Goal: Information Seeking & Learning: Learn about a topic

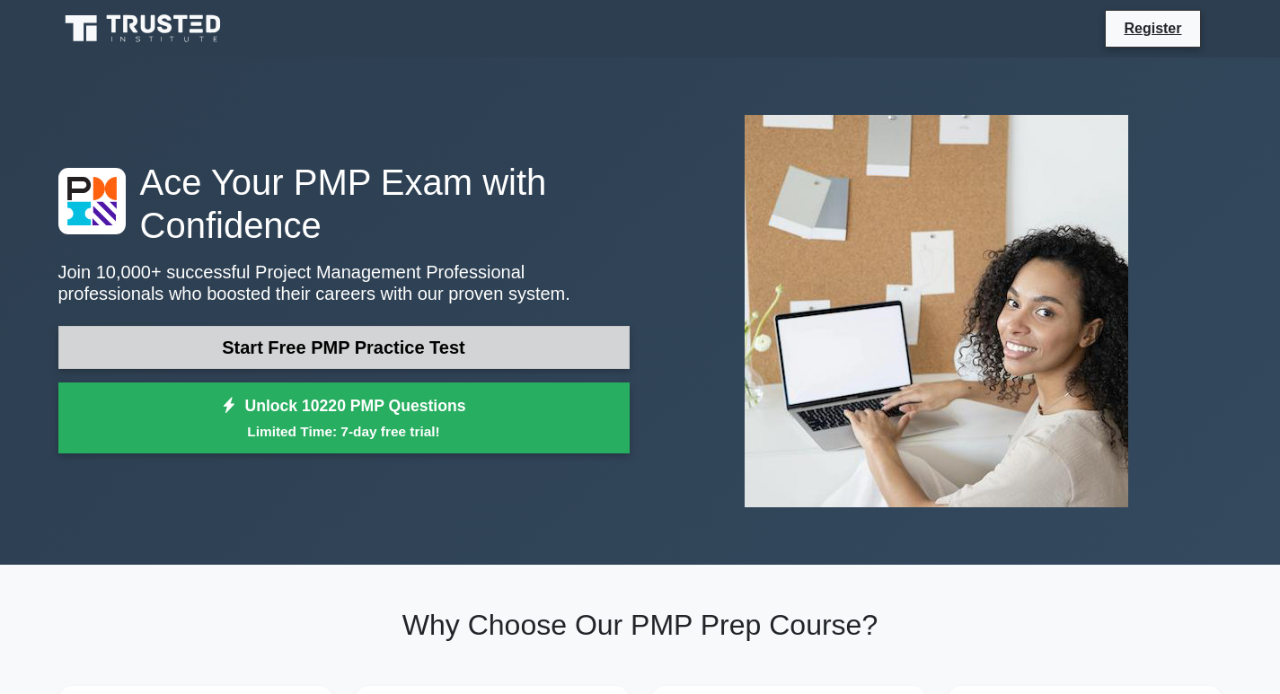
click at [375, 352] on link "Start Free PMP Practice Test" at bounding box center [343, 347] width 571 height 43
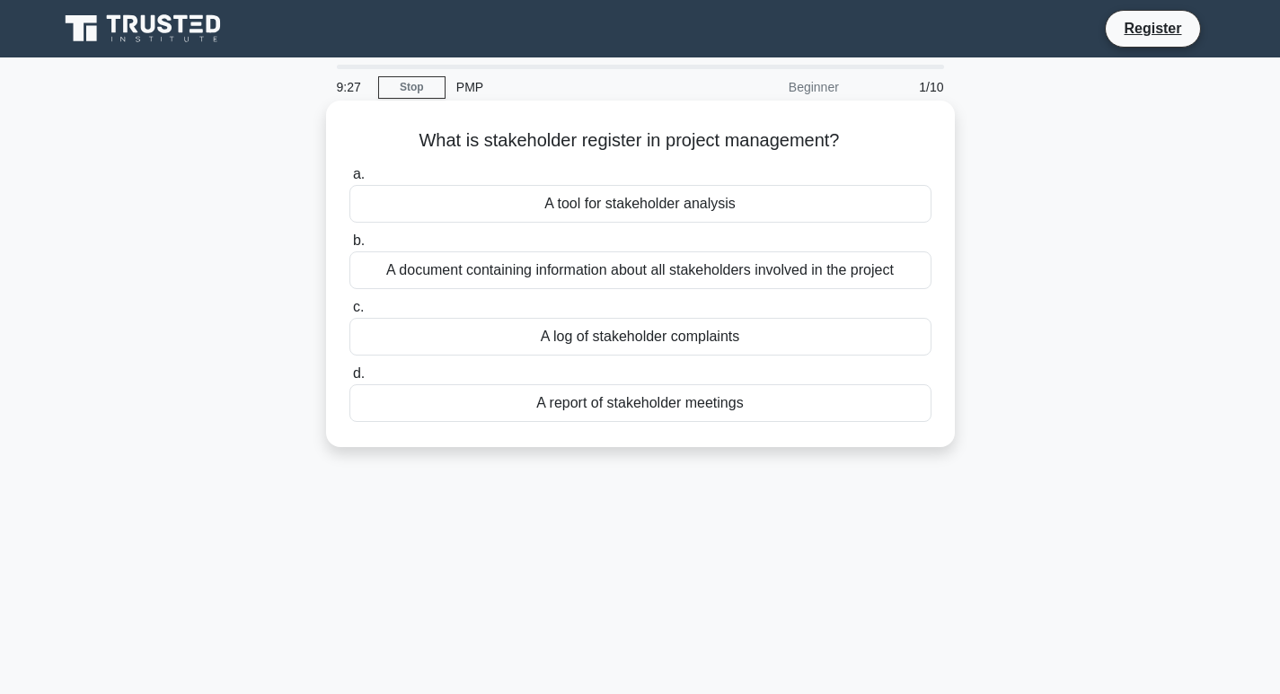
click at [622, 410] on div "A report of stakeholder meetings" at bounding box center [640, 403] width 582 height 38
click at [349, 380] on input "d. A report of stakeholder meetings" at bounding box center [349, 374] width 0 height 12
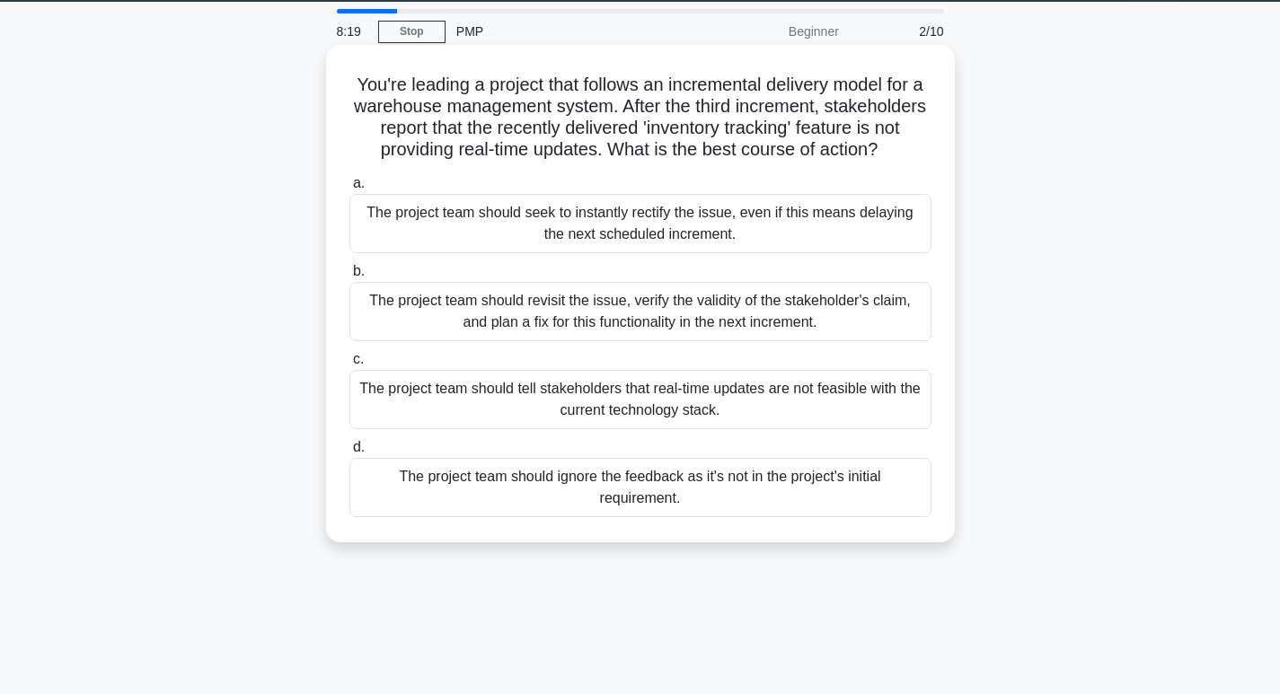
scroll to position [90, 0]
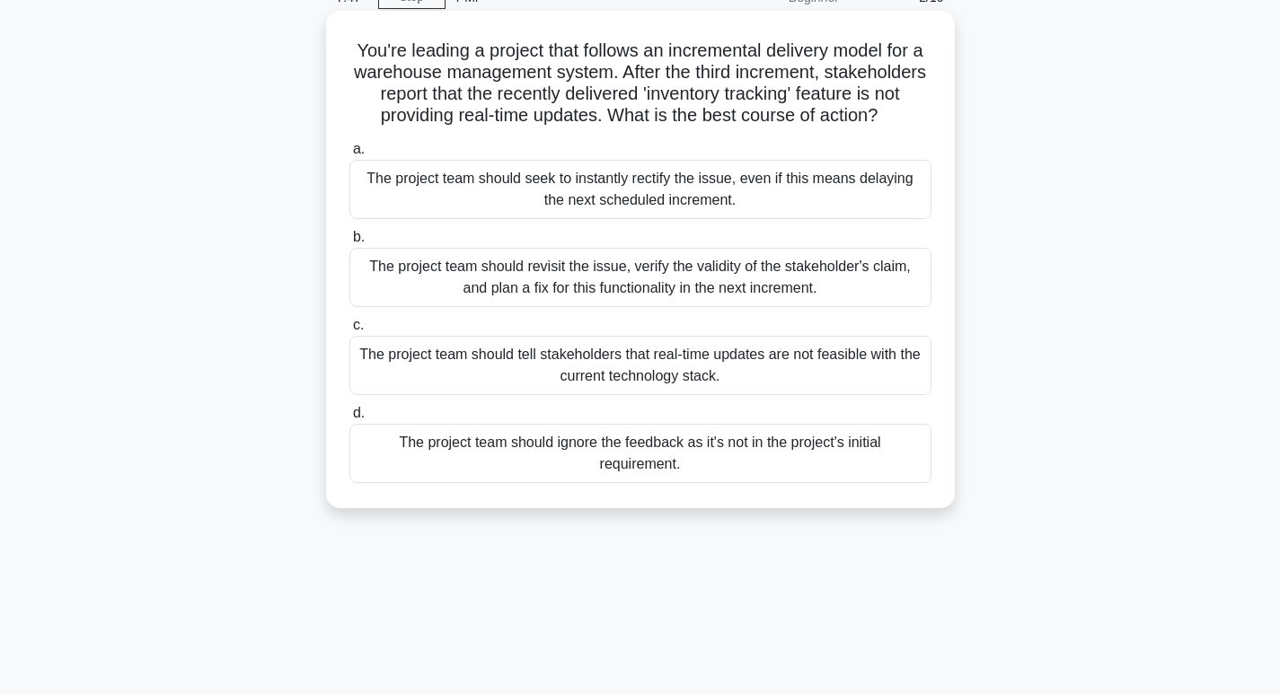
click at [670, 302] on div "The project team should revisit the issue, verify the validity of the stakehold…" at bounding box center [640, 277] width 582 height 59
click at [349, 243] on input "b. The project team should revisit the issue, verify the validity of the stakeh…" at bounding box center [349, 238] width 0 height 12
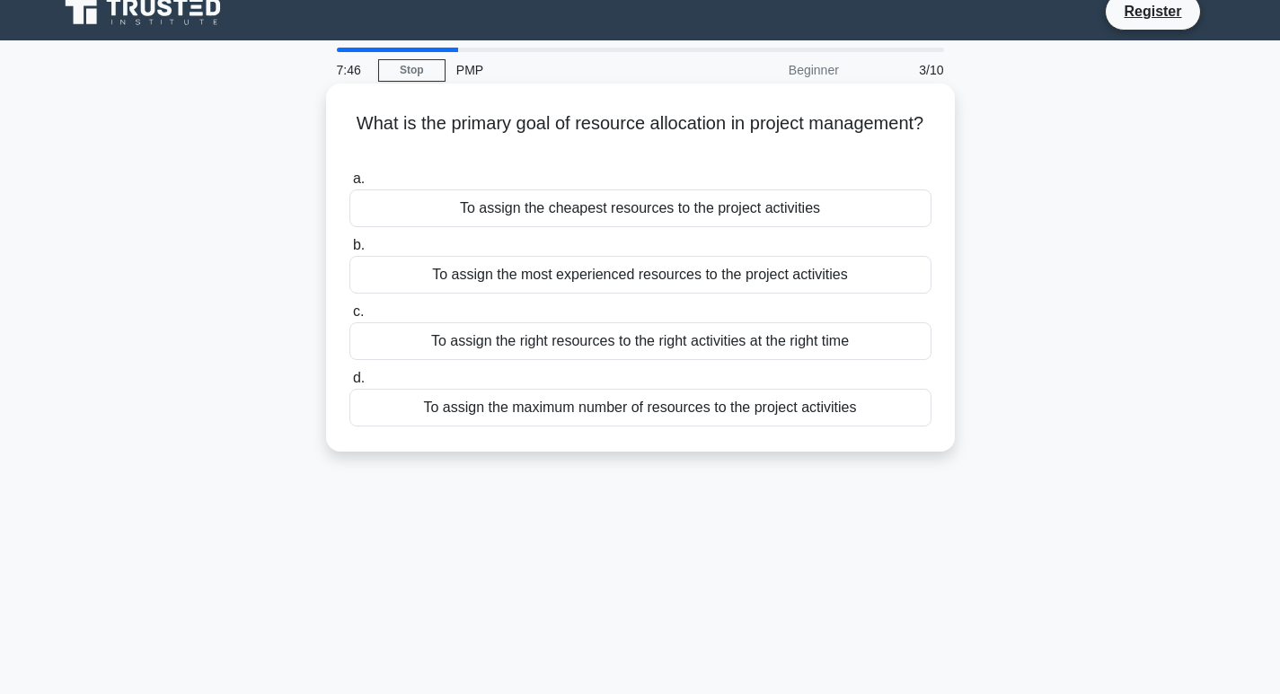
scroll to position [0, 0]
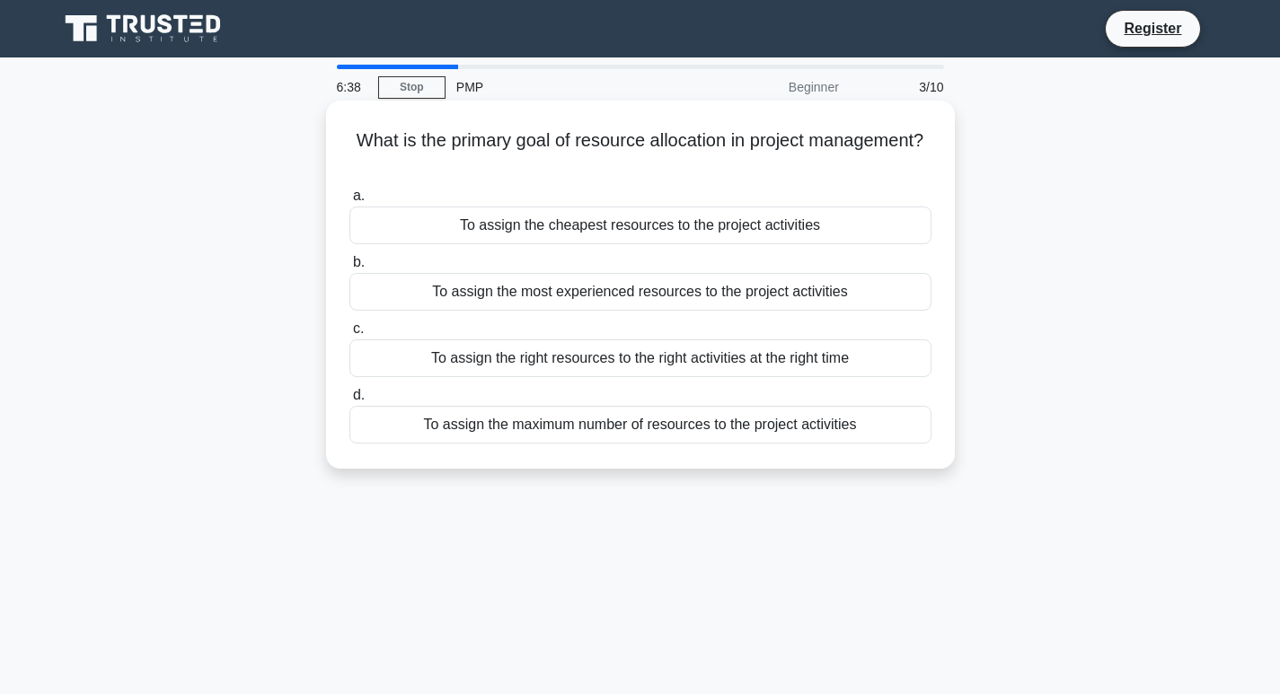
click at [615, 360] on div "To assign the right resources to the right activities at the right time" at bounding box center [640, 359] width 582 height 38
click at [349, 335] on input "c. To assign the right resources to the right activities at the right time" at bounding box center [349, 329] width 0 height 12
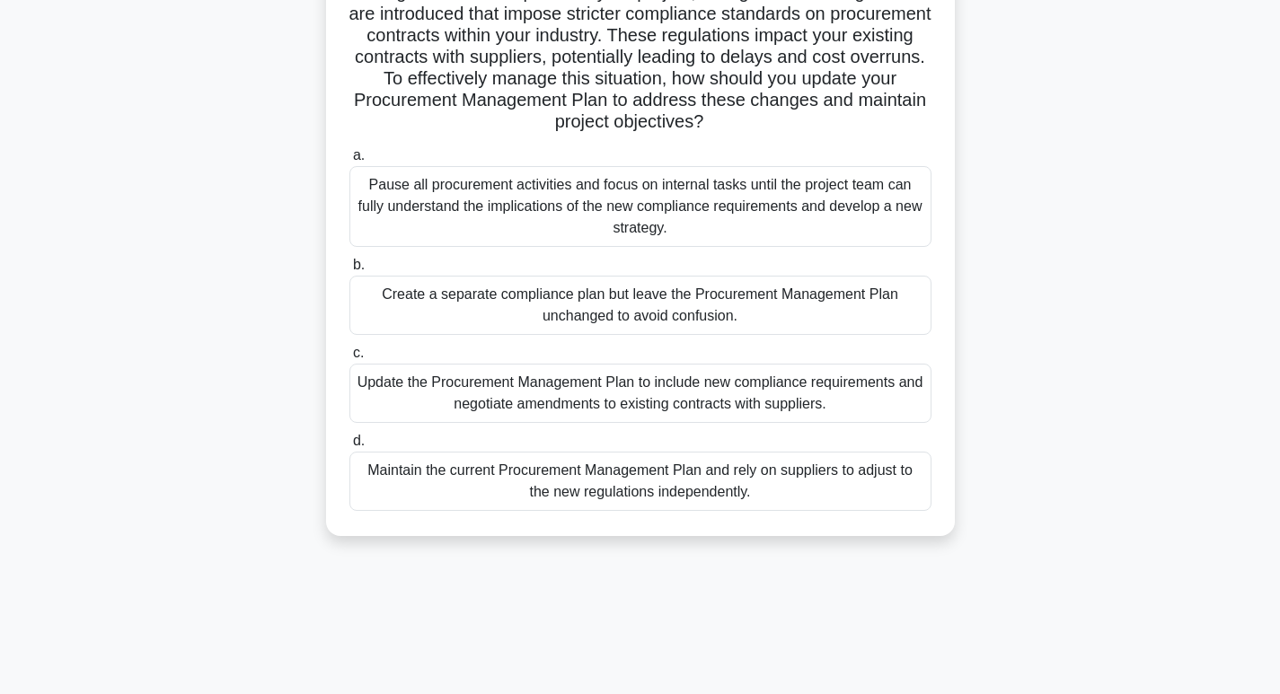
scroll to position [180, 0]
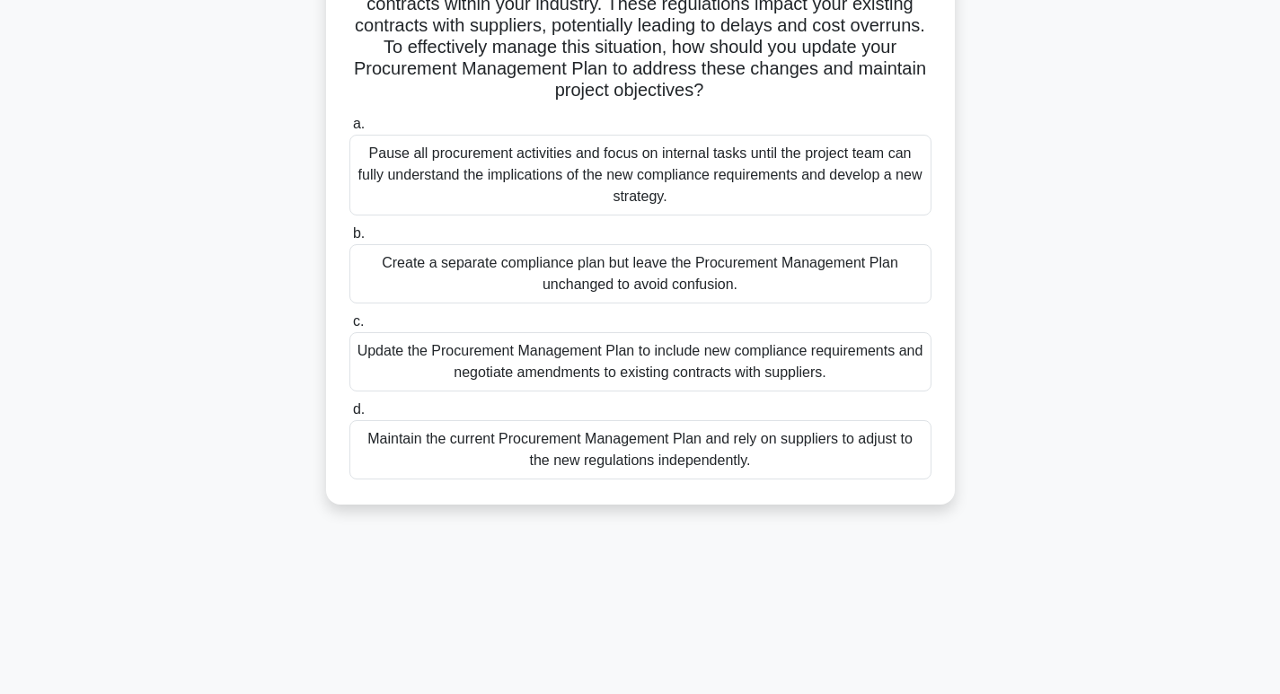
click at [613, 373] on div "Update the Procurement Management Plan to include new compliance requirements a…" at bounding box center [640, 361] width 582 height 59
click at [507, 341] on div "Update the Procurement Management Plan to include new compliance requirements a…" at bounding box center [640, 361] width 582 height 59
click at [349, 328] on input "c. Update the Procurement Management Plan to include new compliance requirement…" at bounding box center [349, 322] width 0 height 12
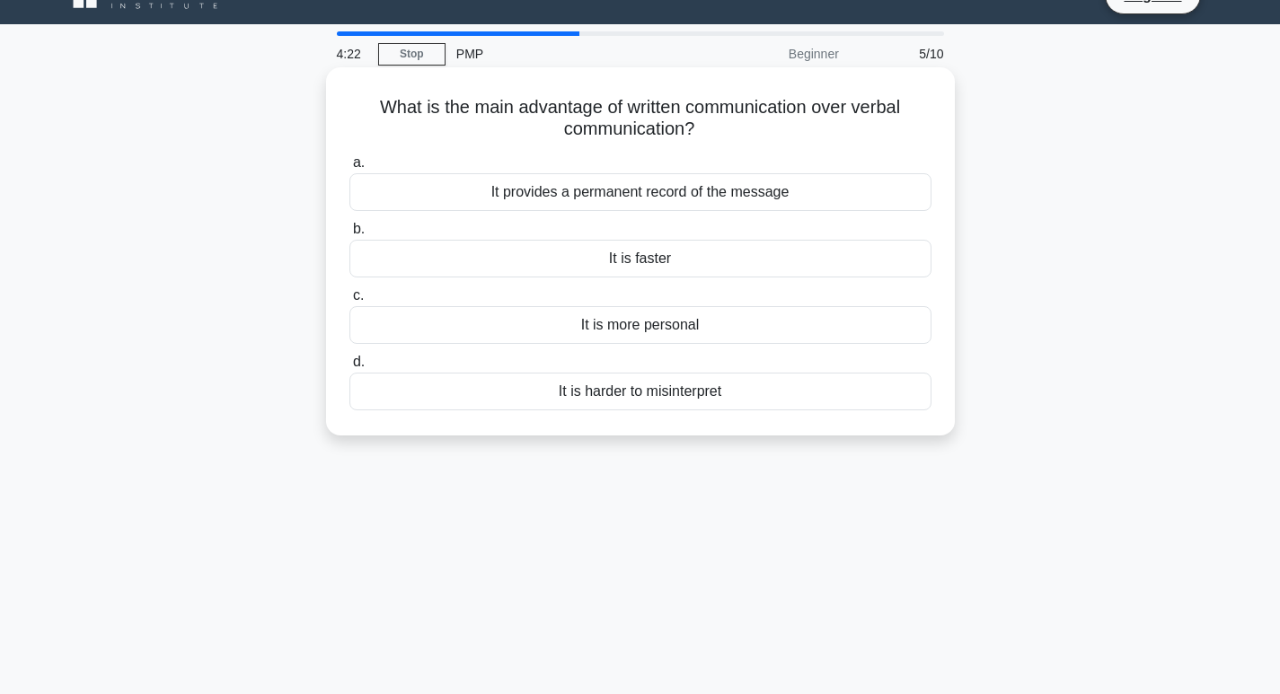
scroll to position [0, 0]
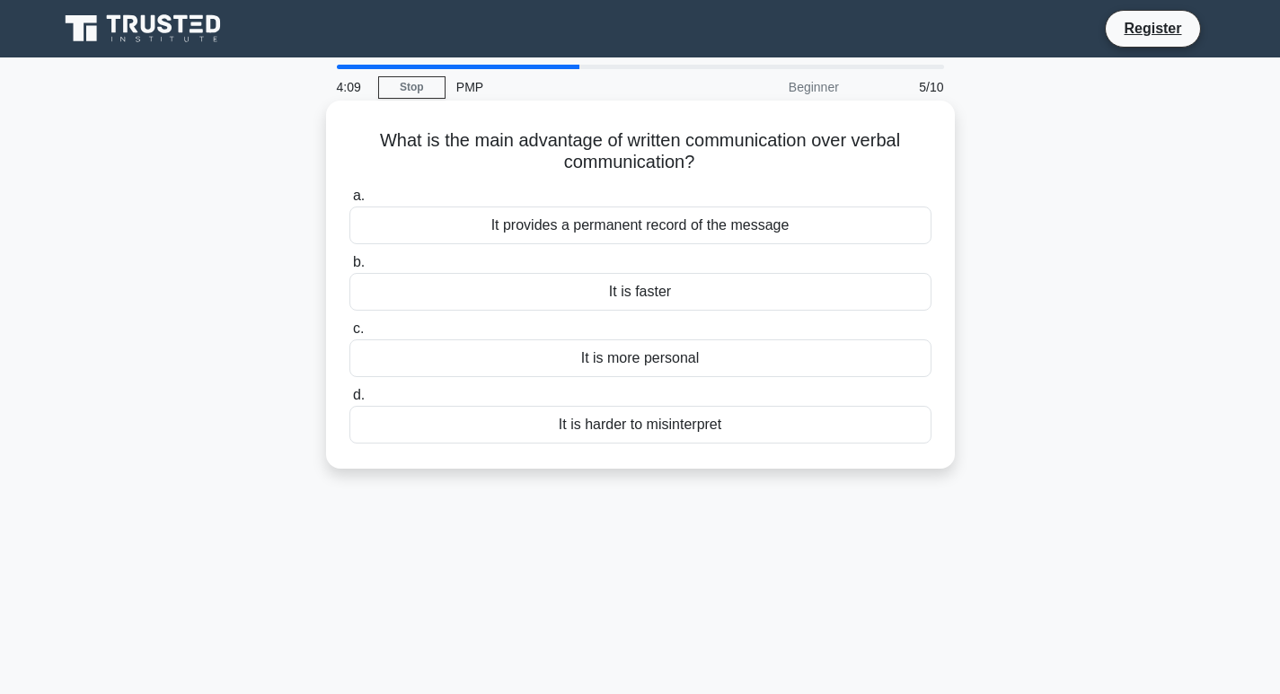
click at [640, 223] on div "It provides a permanent record of the message" at bounding box center [640, 226] width 582 height 38
click at [349, 202] on input "a. It provides a permanent record of the message" at bounding box center [349, 196] width 0 height 12
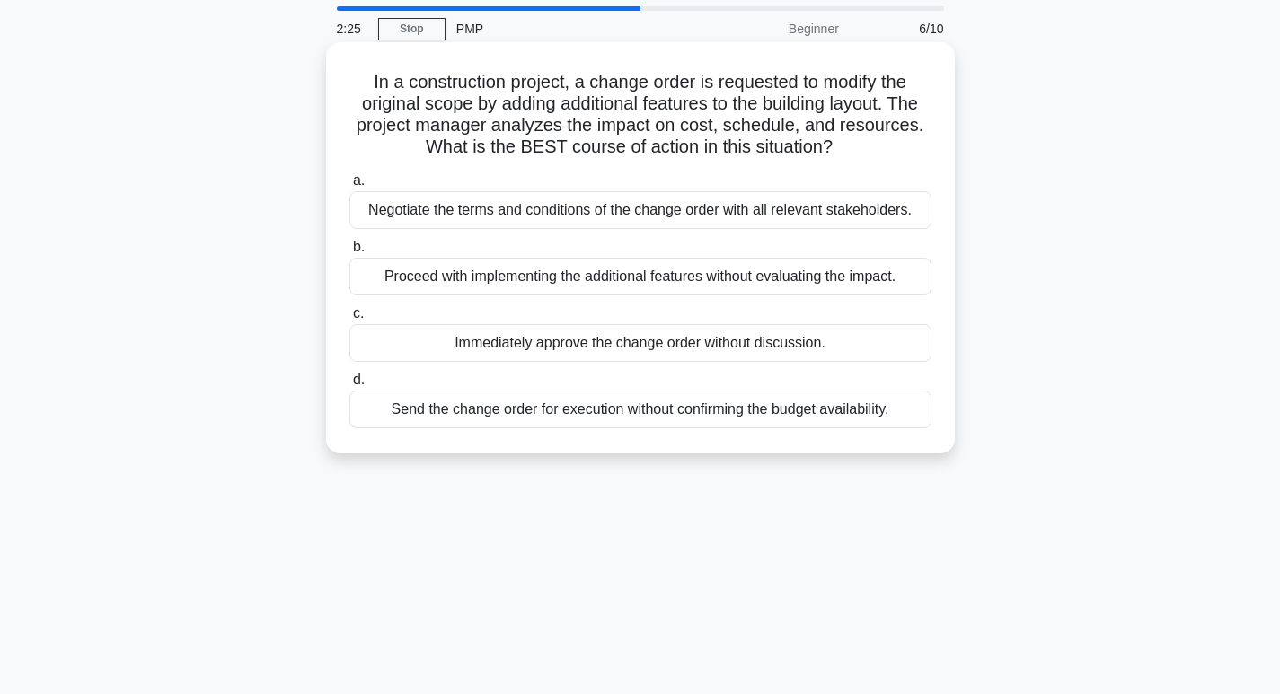
scroll to position [90, 0]
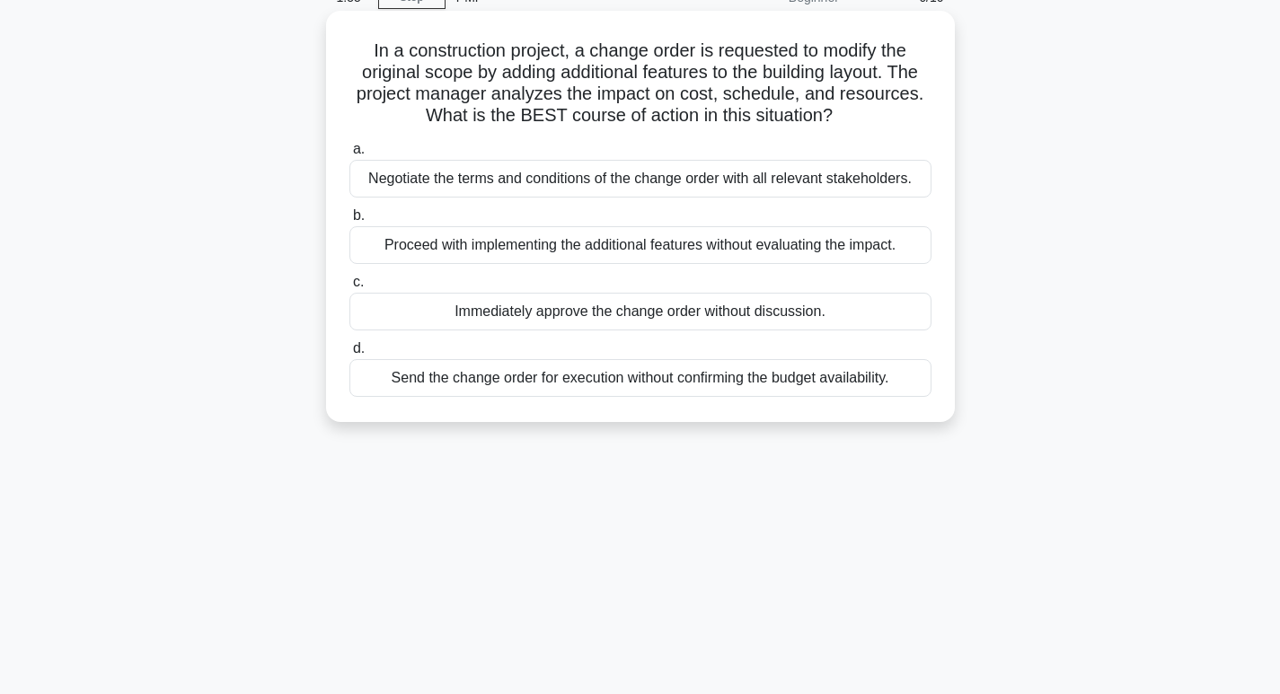
click at [720, 173] on div "Negotiate the terms and conditions of the change order with all relevant stakeh…" at bounding box center [640, 179] width 582 height 38
click at [349, 155] on input "a. Negotiate the terms and conditions of the change order with all relevant sta…" at bounding box center [349, 150] width 0 height 12
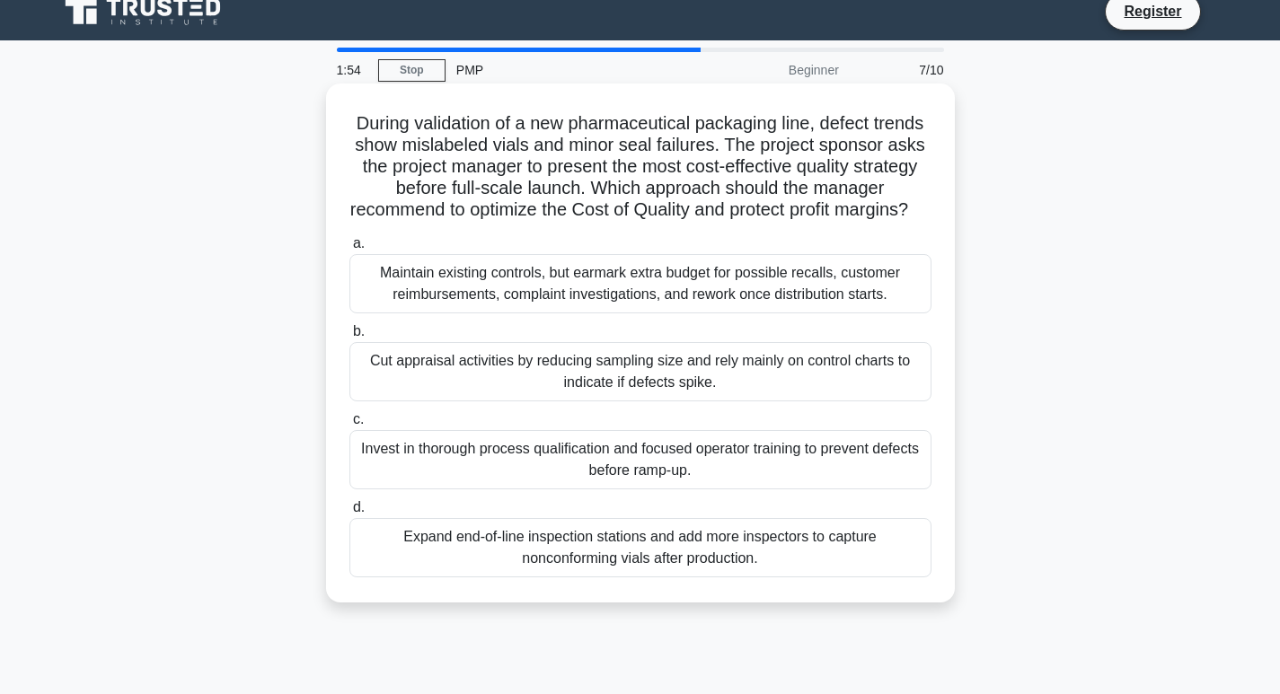
scroll to position [0, 0]
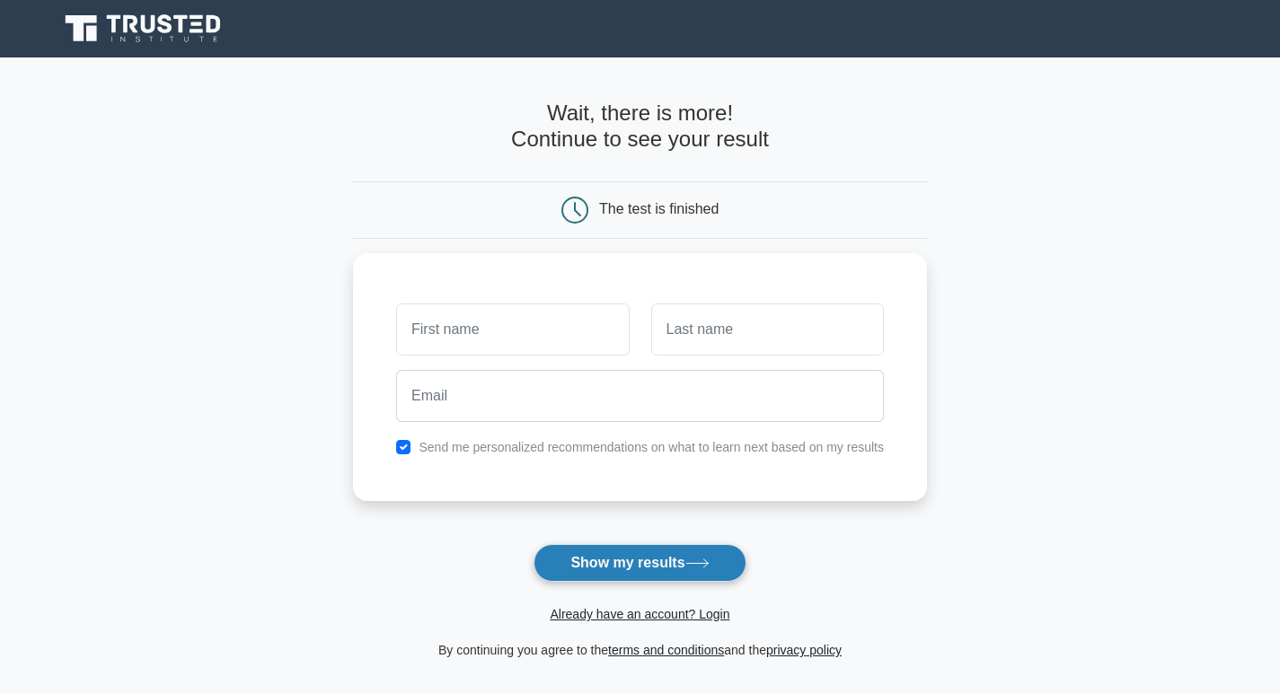
click at [644, 552] on button "Show my results" at bounding box center [640, 563] width 212 height 38
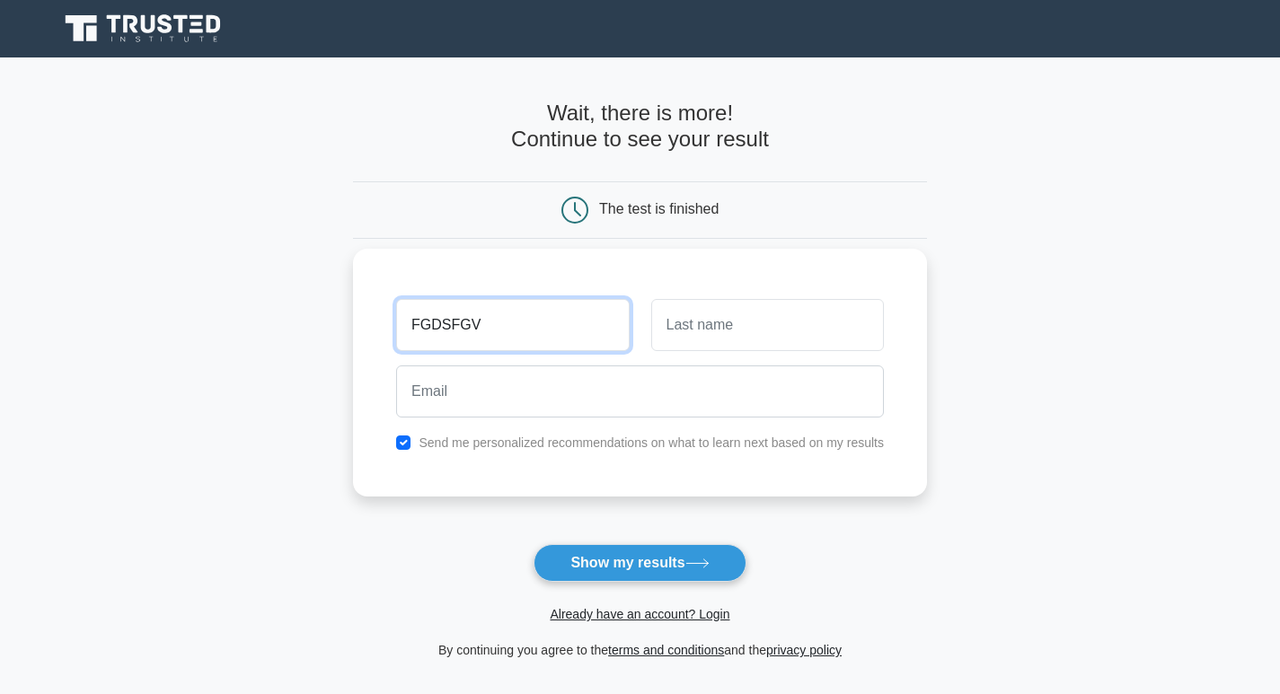
type input "FGDSFGV"
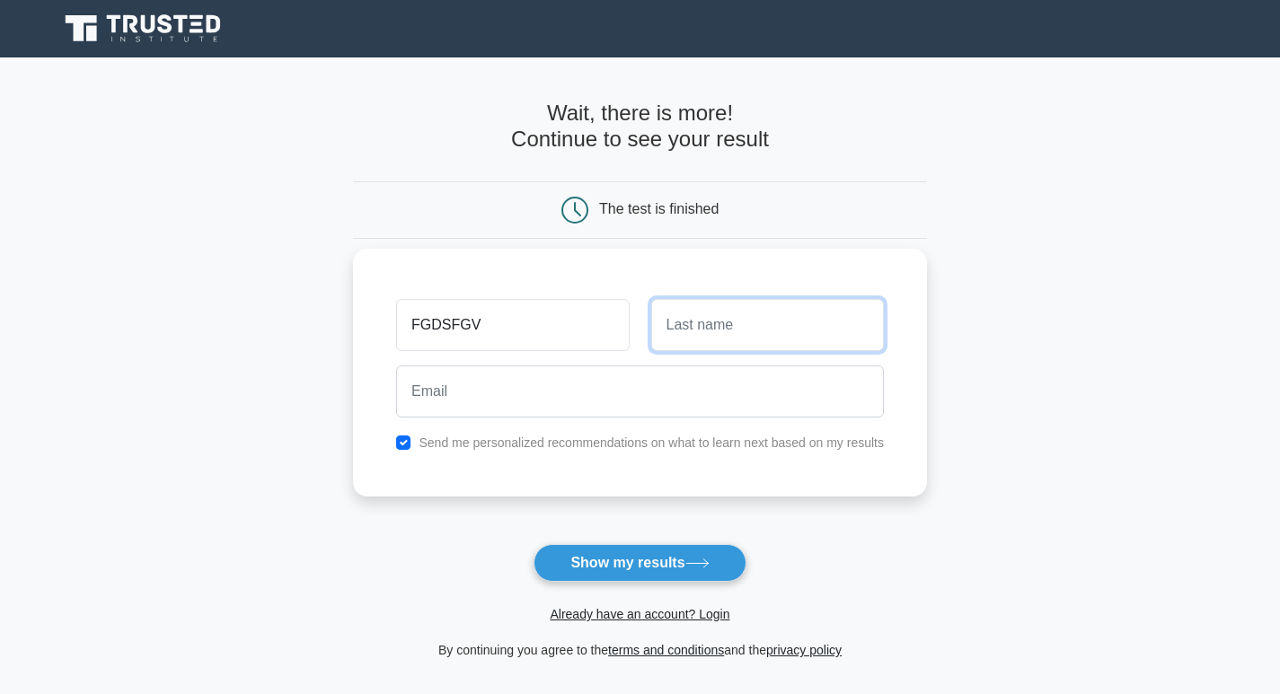
click at [762, 309] on input "text" at bounding box center [767, 325] width 233 height 52
type input "DFaf"
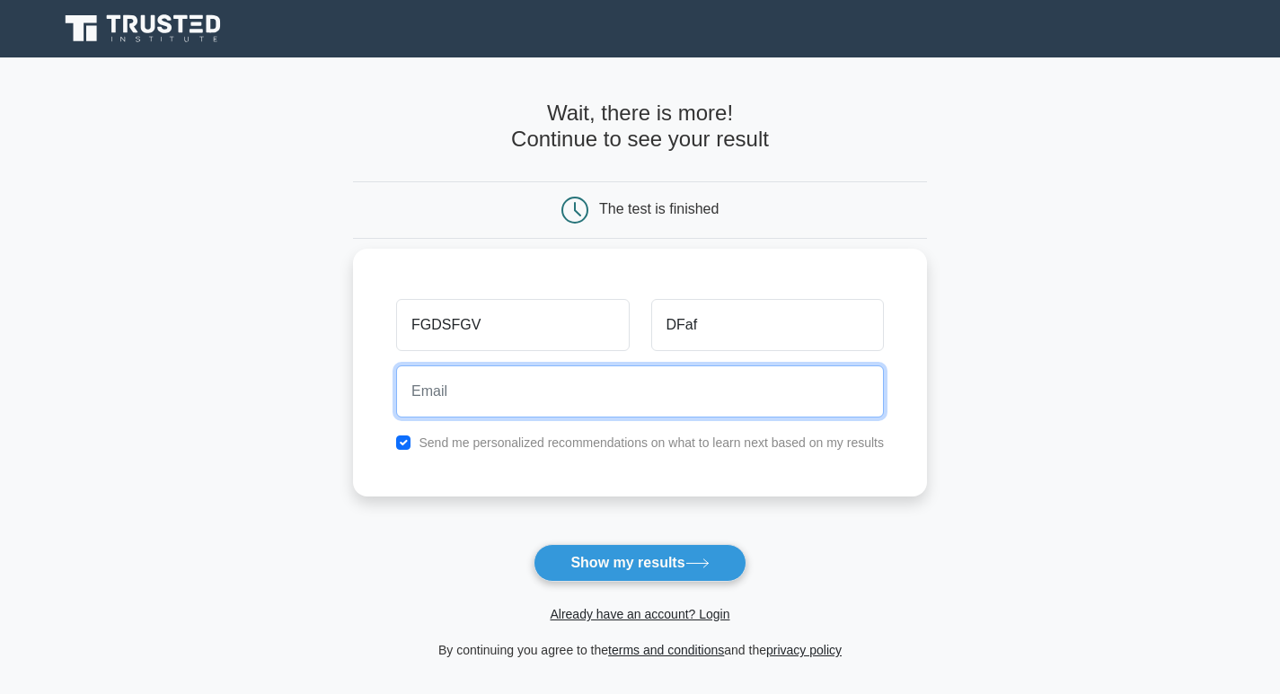
click at [613, 389] on input "email" at bounding box center [640, 392] width 488 height 52
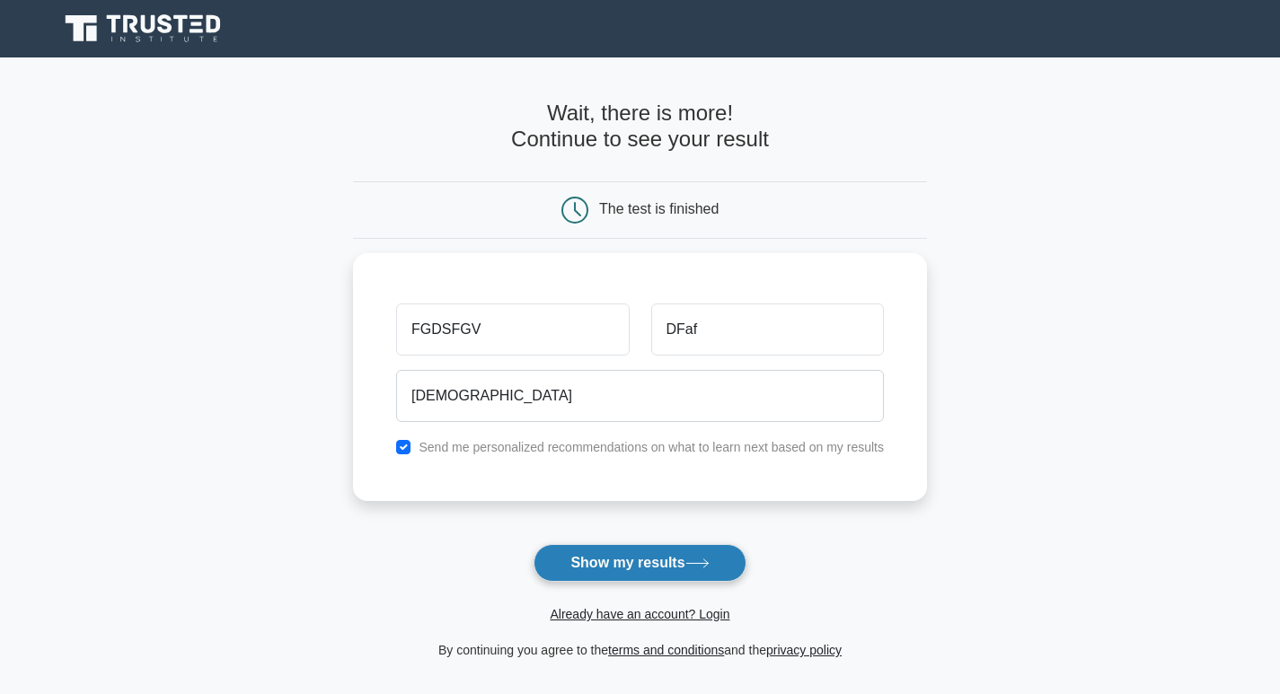
click at [659, 563] on button "Show my results" at bounding box center [640, 563] width 212 height 38
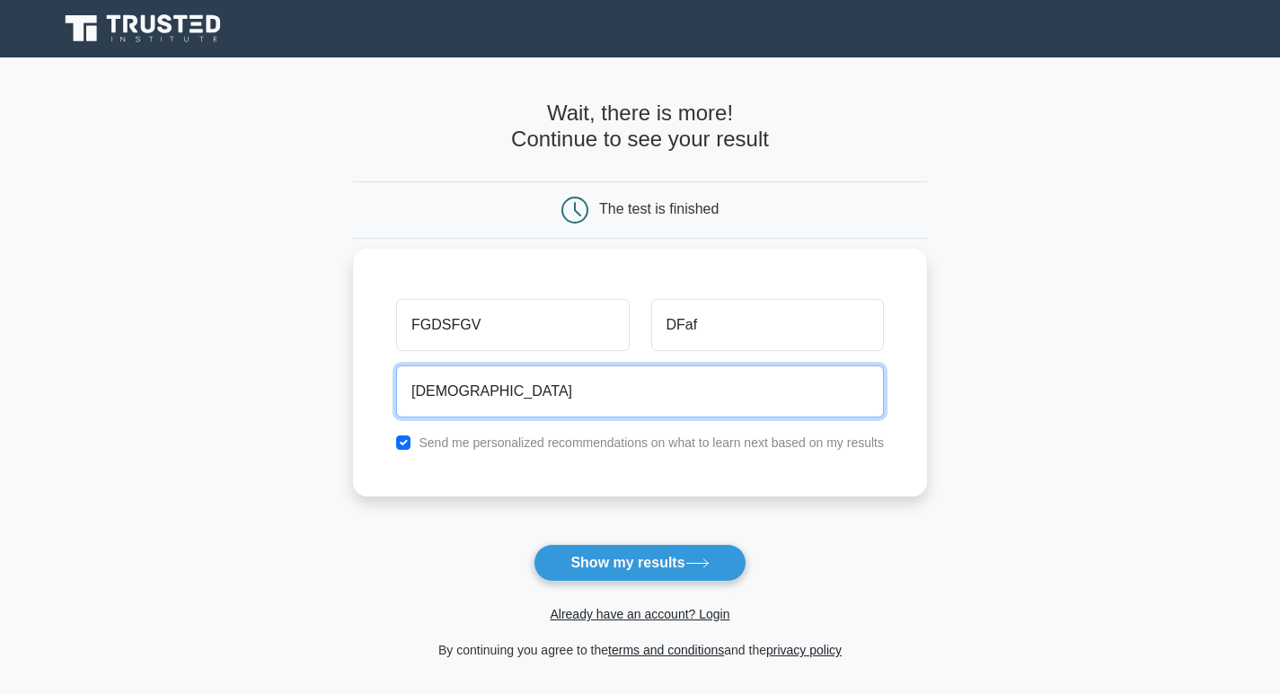
click at [515, 404] on input "dsfdsaf" at bounding box center [640, 392] width 488 height 52
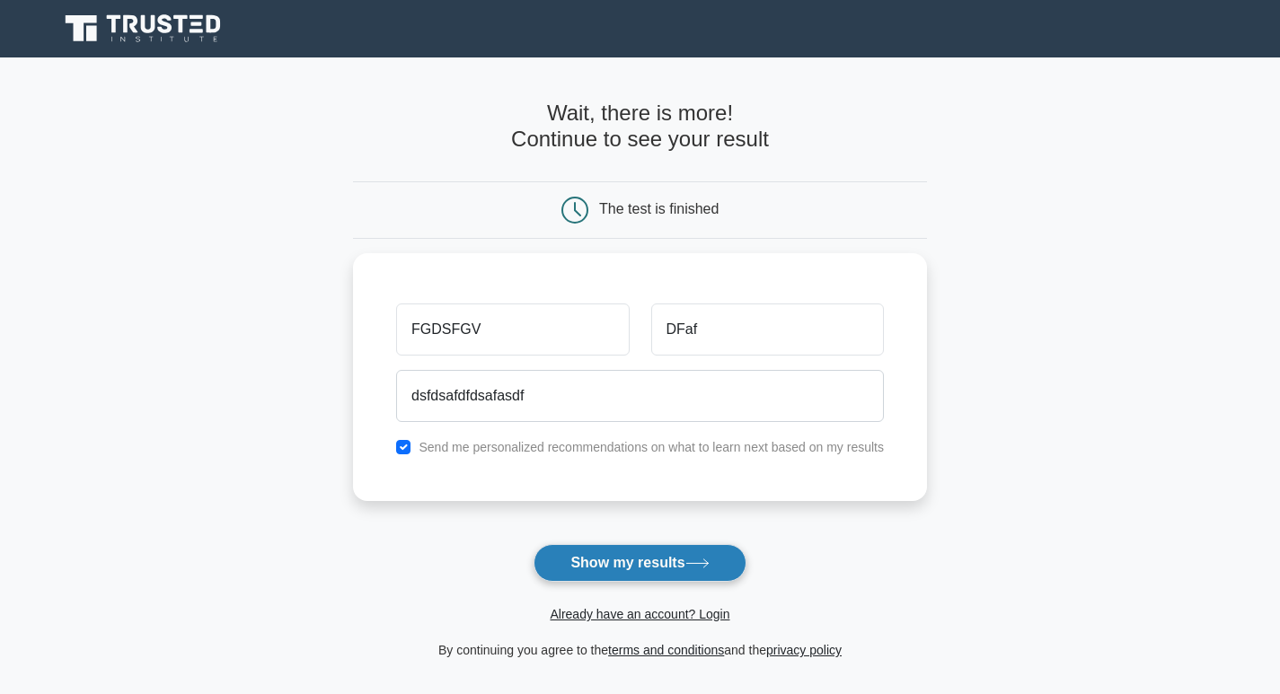
click at [595, 578] on button "Show my results" at bounding box center [640, 563] width 212 height 38
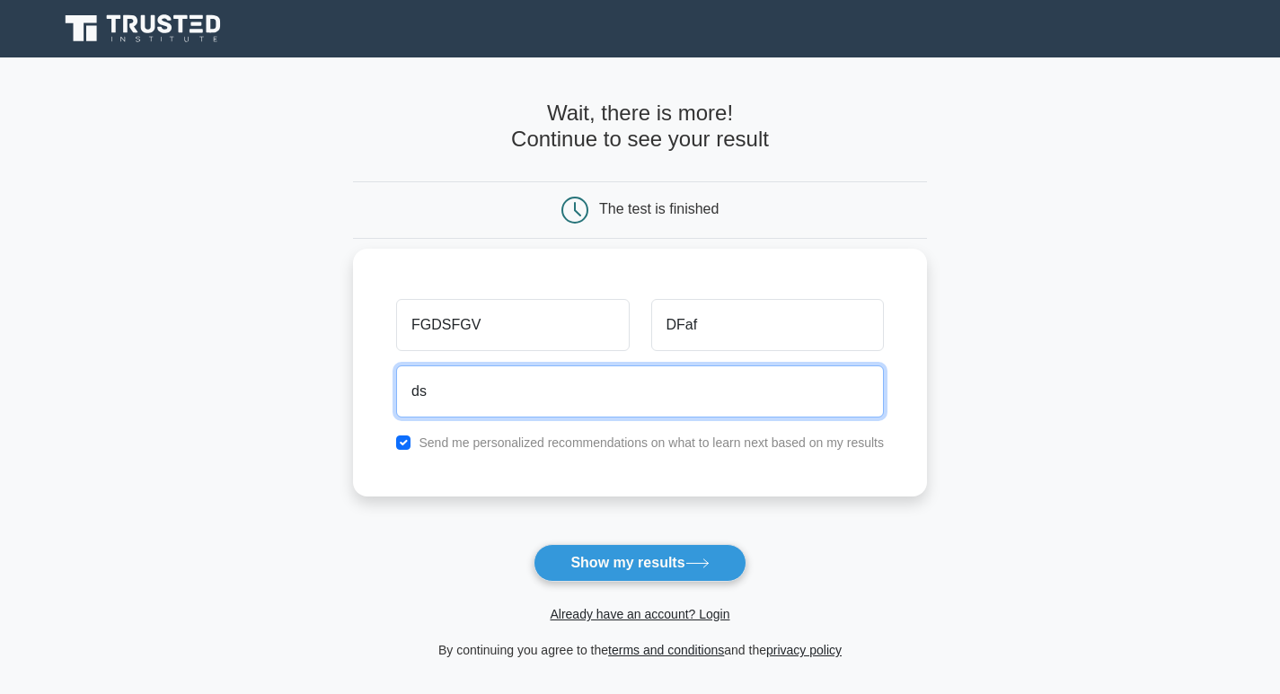
type input "d"
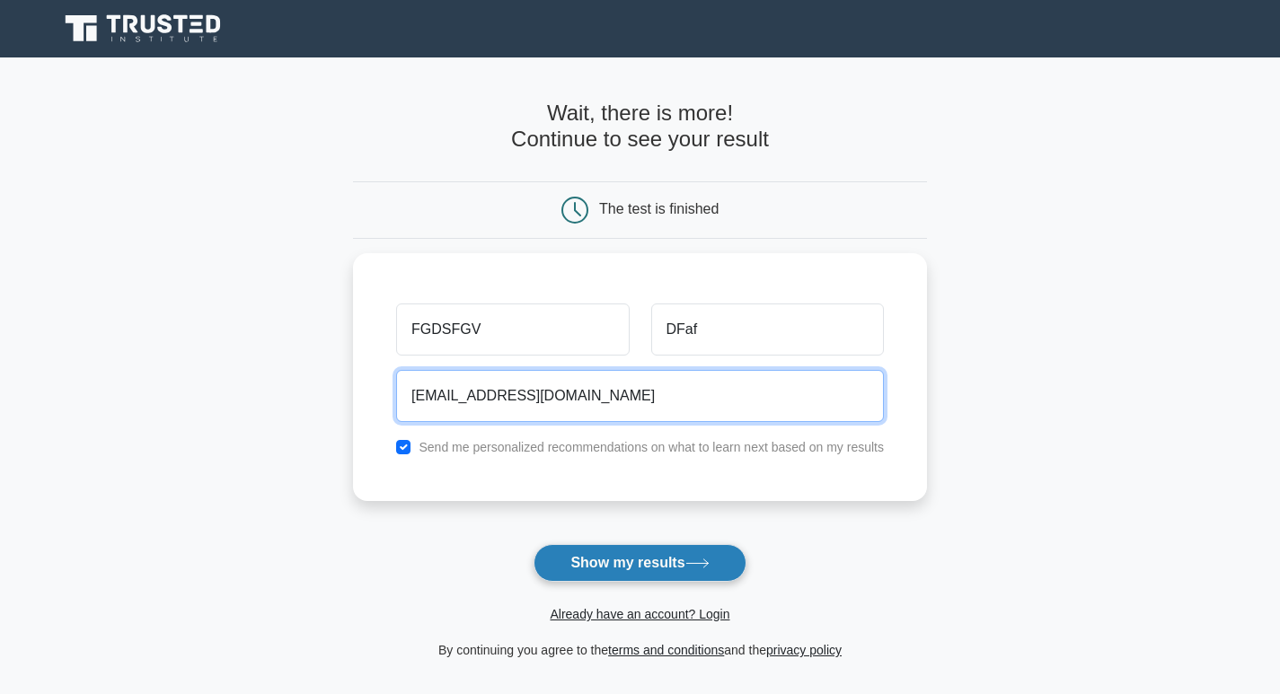
type input "[EMAIL_ADDRESS][DOMAIN_NAME]"
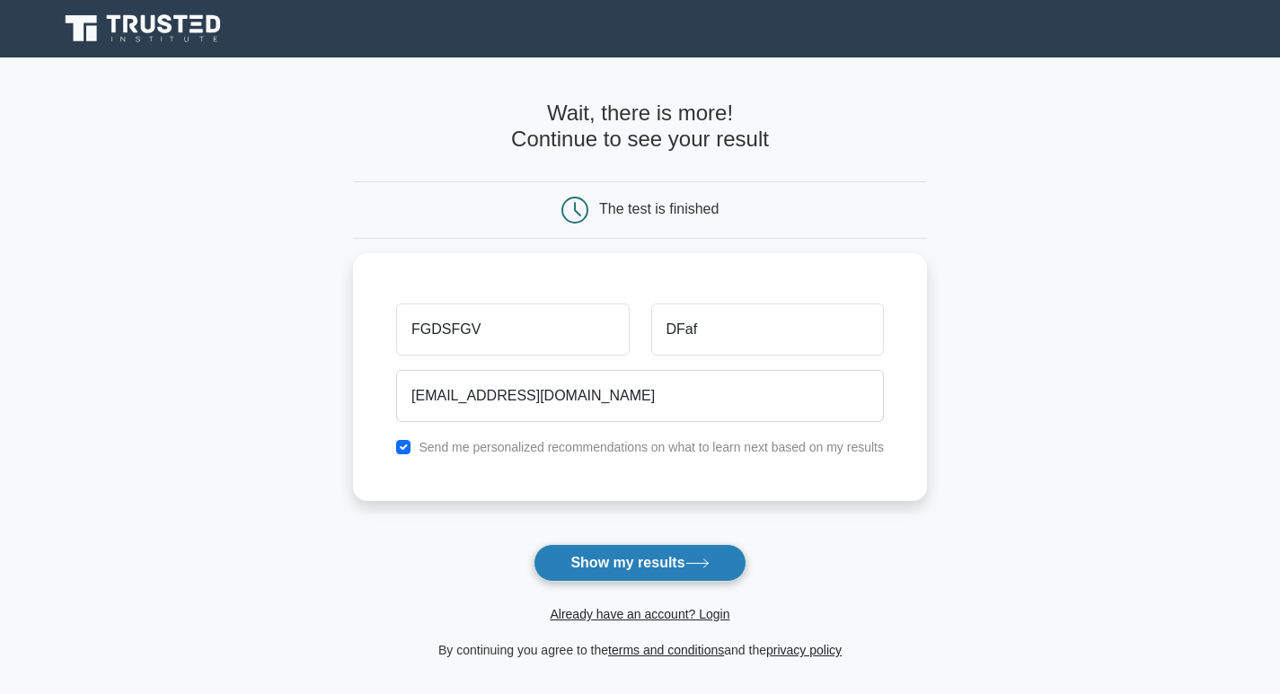
click at [604, 578] on button "Show my results" at bounding box center [640, 563] width 212 height 38
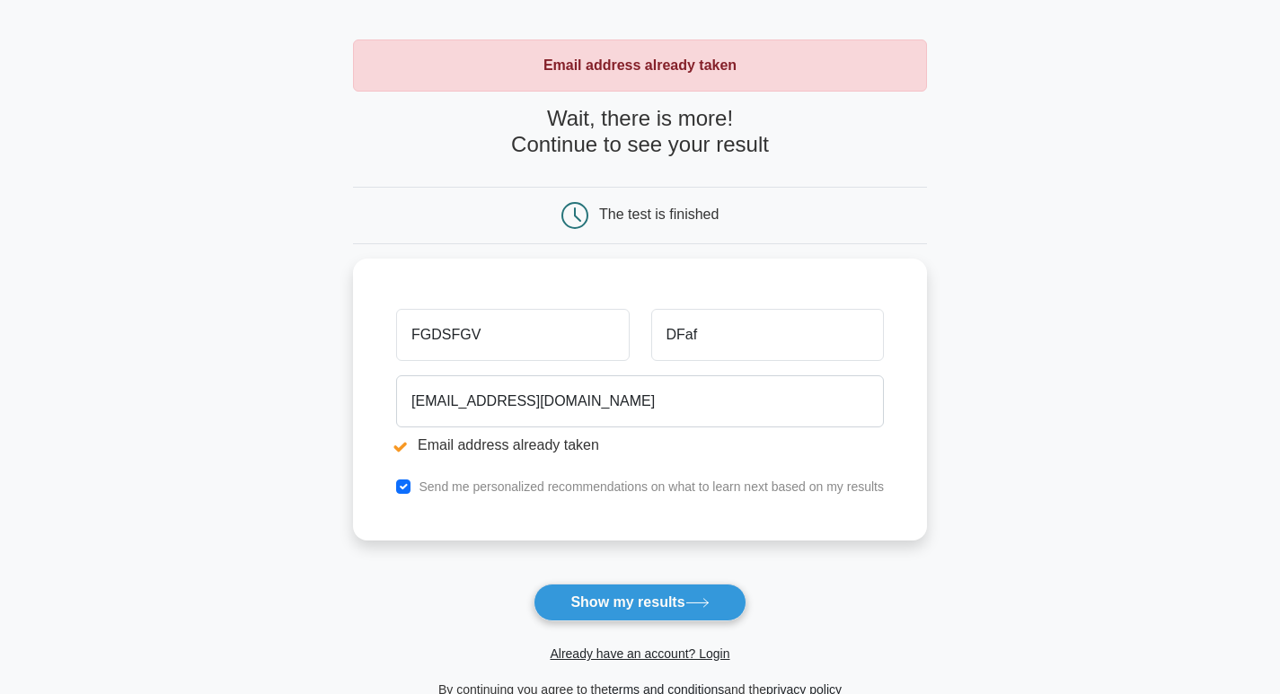
scroll to position [180, 0]
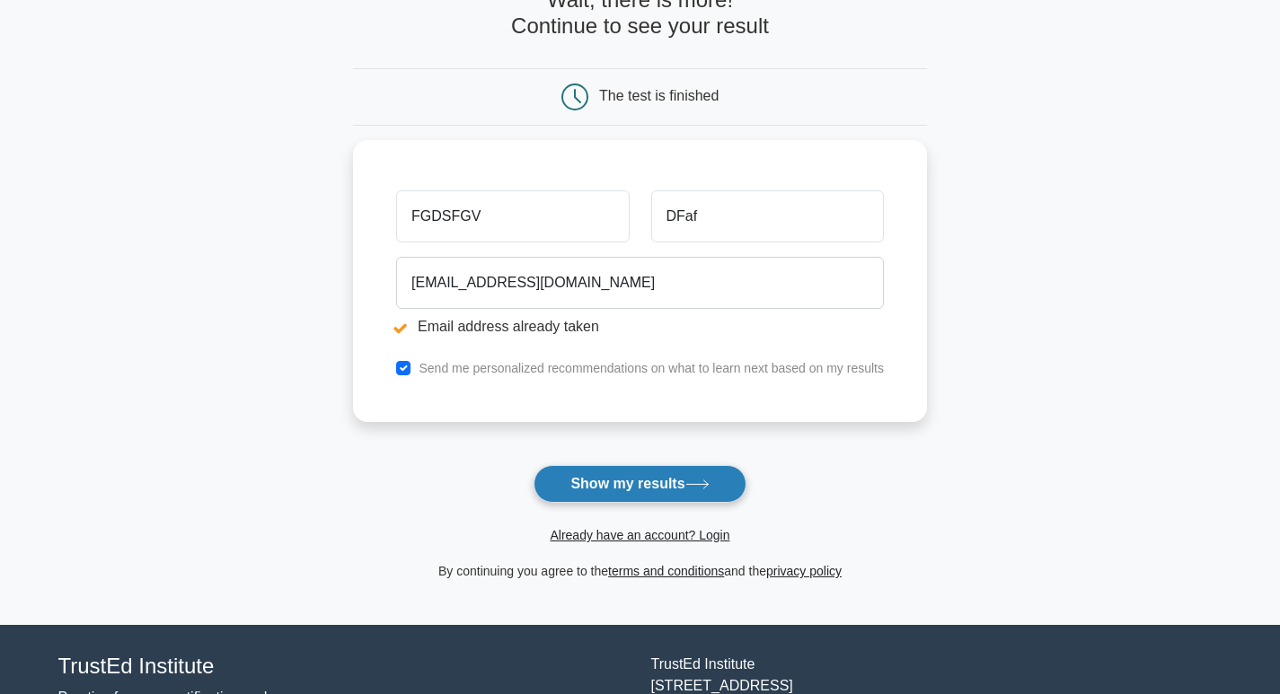
click at [678, 480] on button "Show my results" at bounding box center [640, 484] width 212 height 38
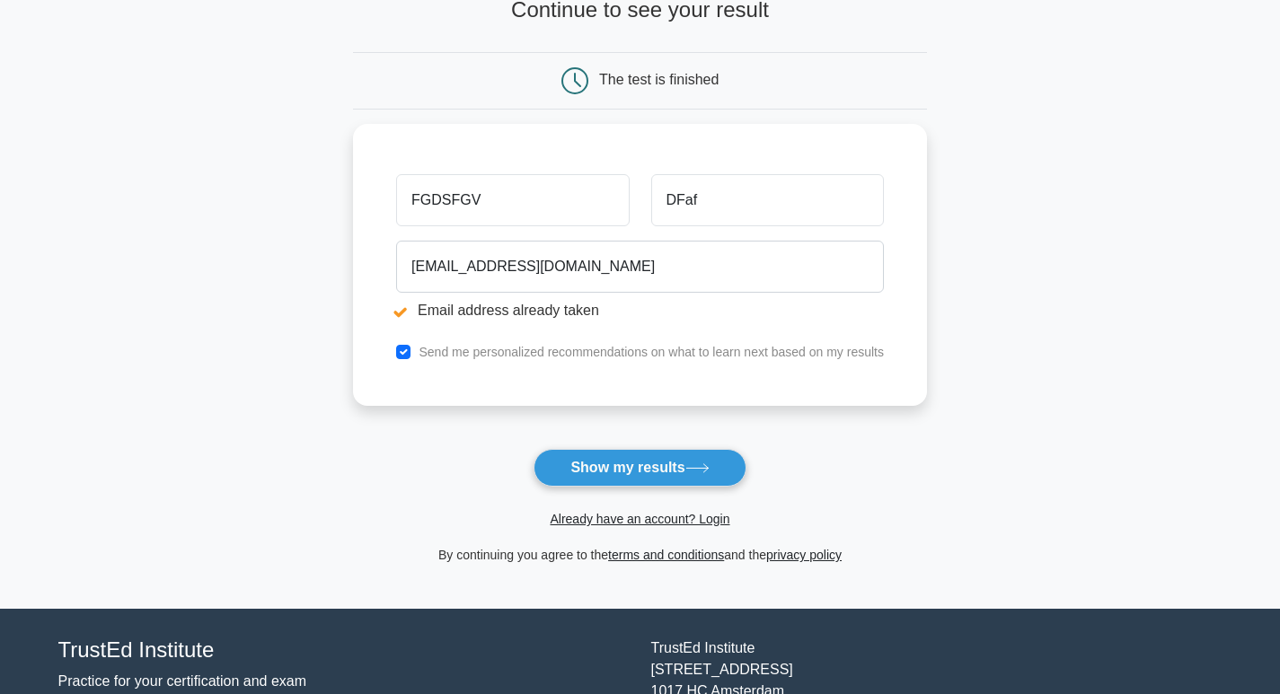
scroll to position [310, 0]
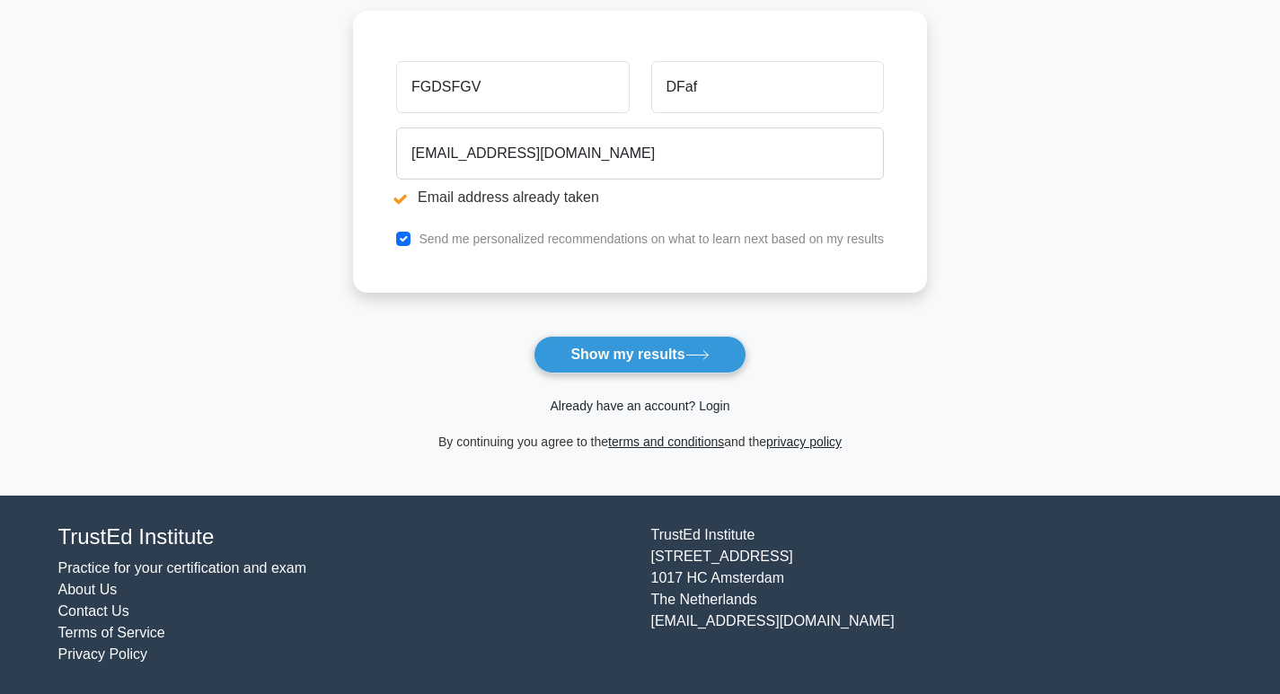
click at [622, 409] on link "Already have an account? Login" at bounding box center [640, 406] width 180 height 14
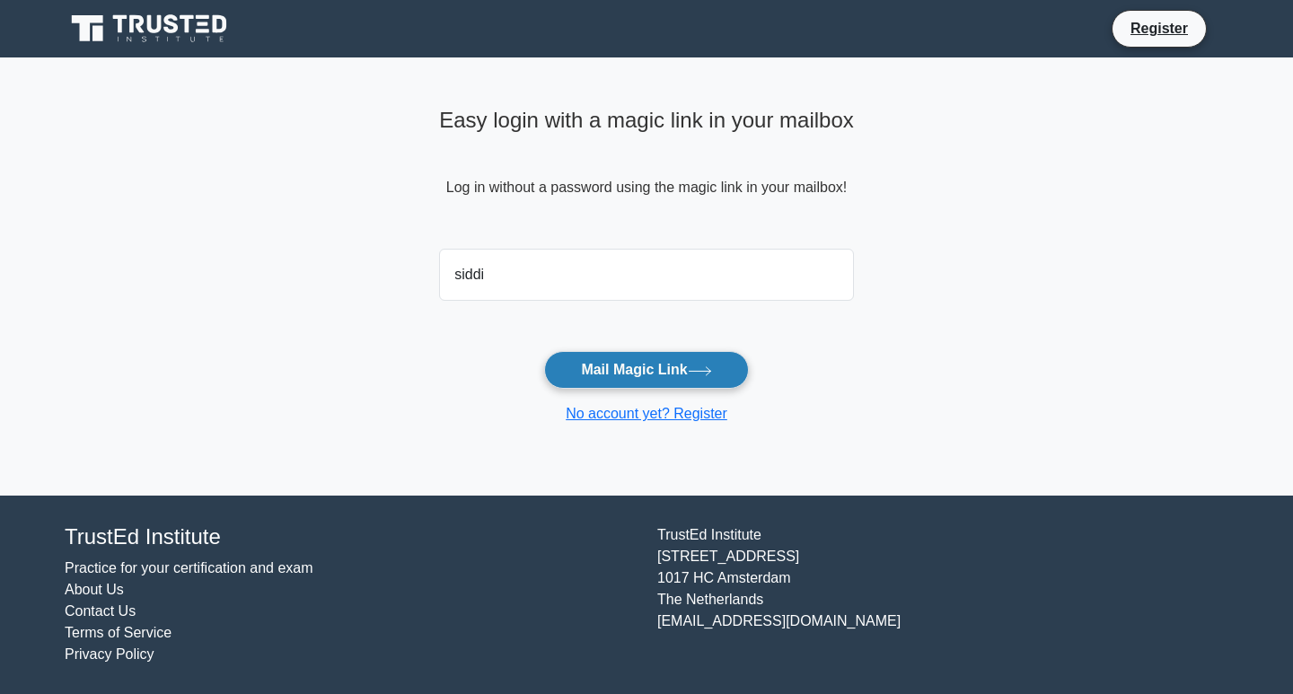
type input "[EMAIL_ADDRESS][DOMAIN_NAME]"
click at [610, 369] on button "Mail Magic Link" at bounding box center [646, 370] width 204 height 38
